Goal: Task Accomplishment & Management: Manage account settings

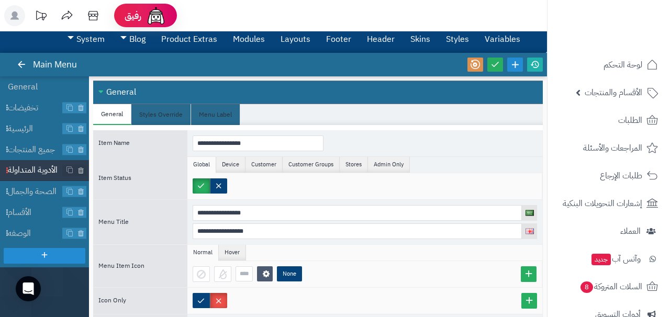
scroll to position [21, 0]
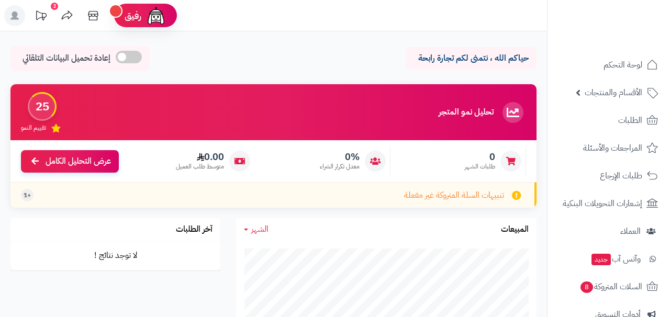
click at [607, 90] on span "الأقسام والمنتجات" at bounding box center [614, 92] width 58 height 15
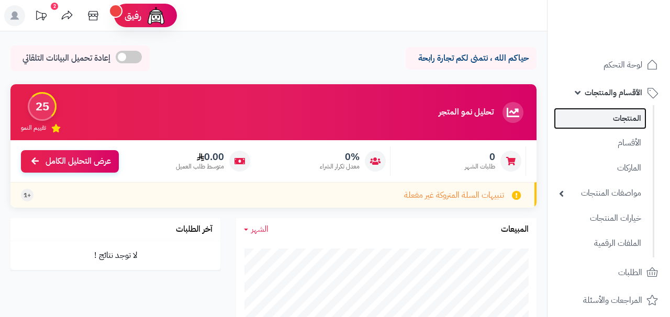
click at [624, 122] on link "المنتجات" at bounding box center [600, 118] width 93 height 21
